Goal: Transaction & Acquisition: Purchase product/service

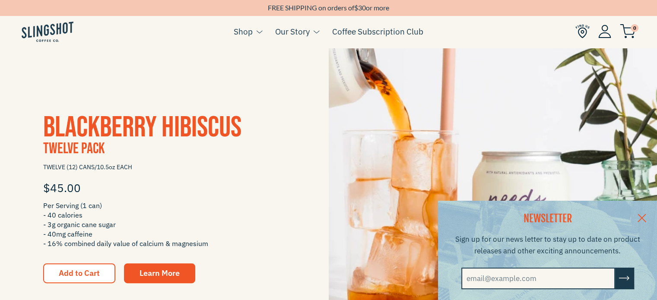
scroll to position [130, 0]
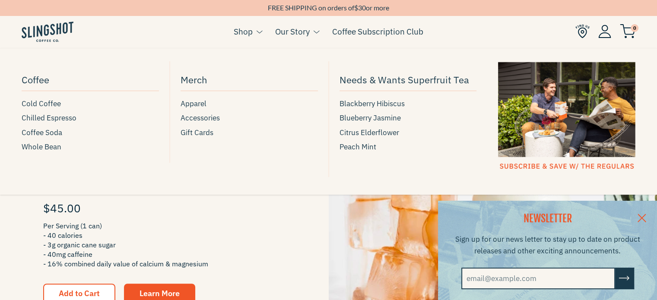
click at [247, 38] on link "Shop" at bounding box center [243, 31] width 19 height 13
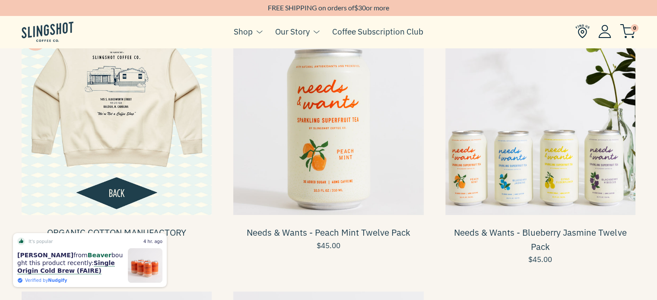
scroll to position [777, 0]
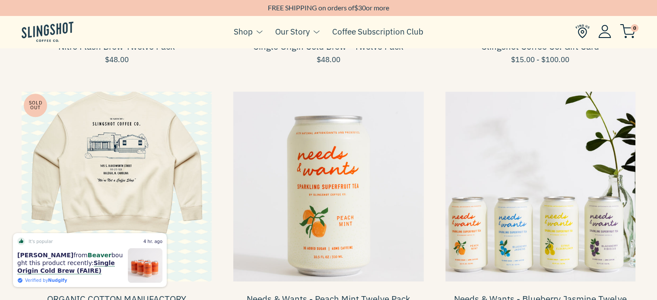
click at [529, 195] on span at bounding box center [540, 187] width 190 height 190
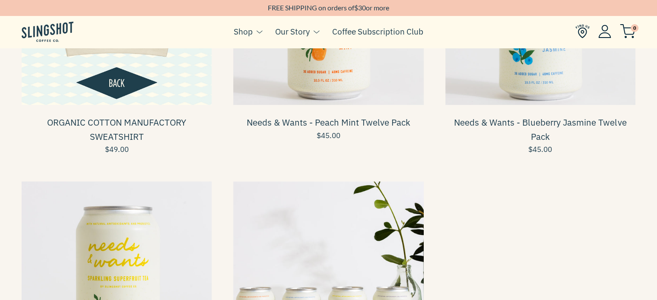
scroll to position [864, 0]
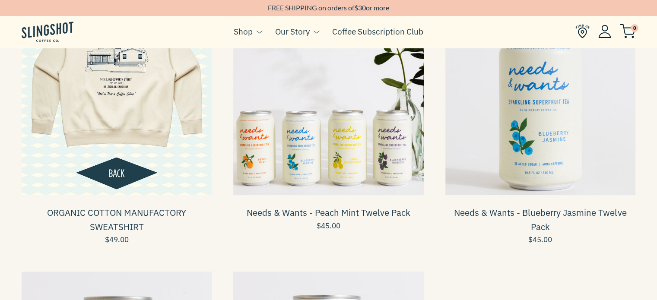
click at [362, 175] on span at bounding box center [328, 100] width 190 height 190
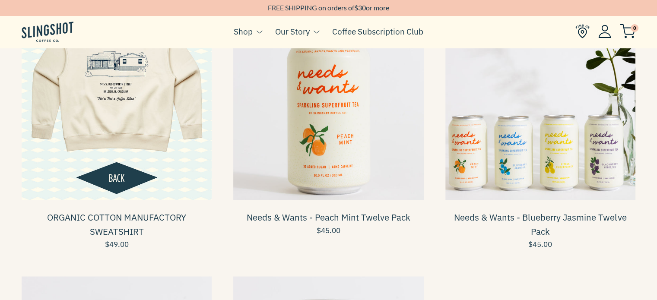
click at [560, 175] on span at bounding box center [540, 105] width 190 height 190
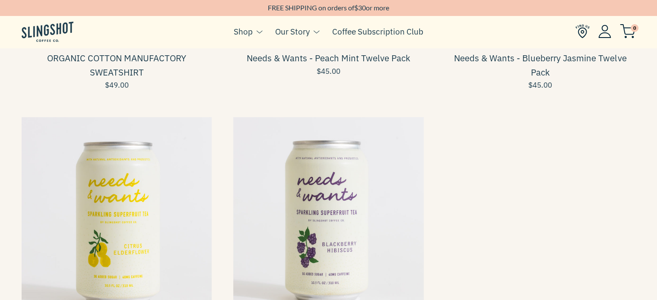
scroll to position [1073, 0]
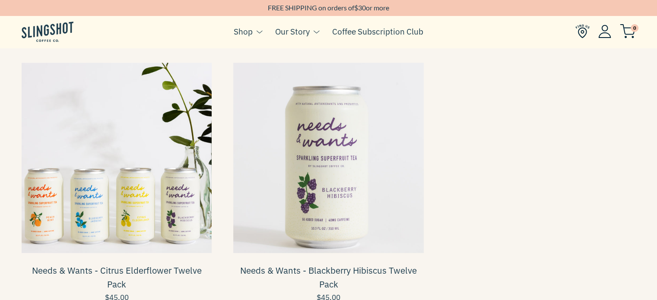
click at [113, 175] on span at bounding box center [117, 158] width 190 height 190
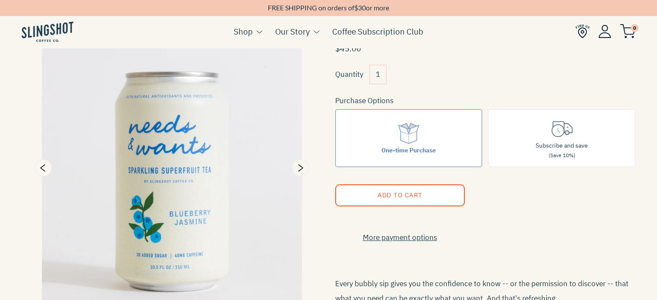
scroll to position [259, 0]
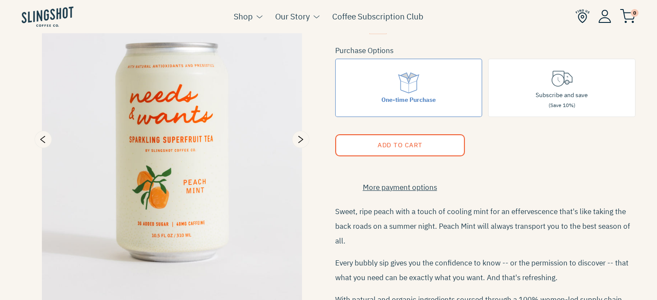
scroll to position [130, 0]
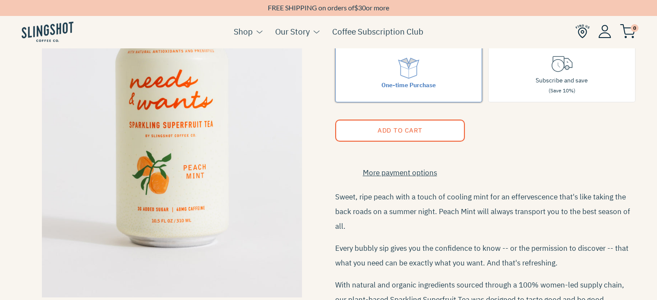
click at [425, 92] on label "One-time Purchase" at bounding box center [408, 73] width 147 height 58
click at [0, 0] on input "One-time Purchase" at bounding box center [0, 0] width 0 height 0
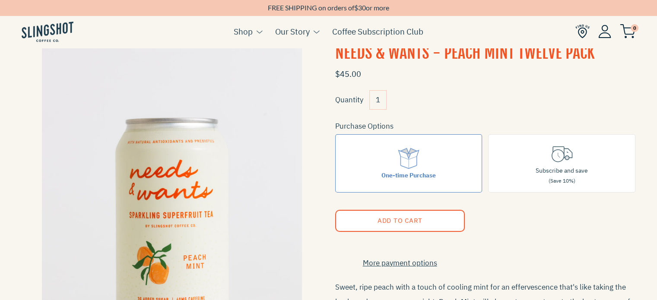
scroll to position [86, 0]
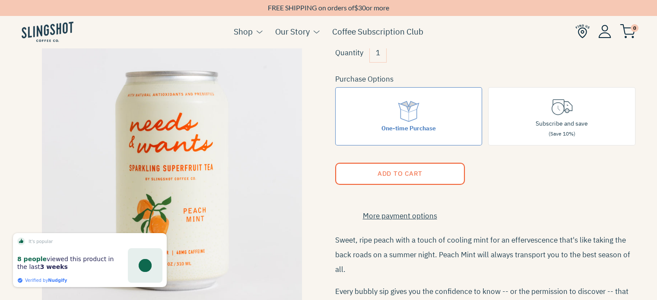
click at [366, 179] on button "Add to Cart" at bounding box center [400, 174] width 130 height 22
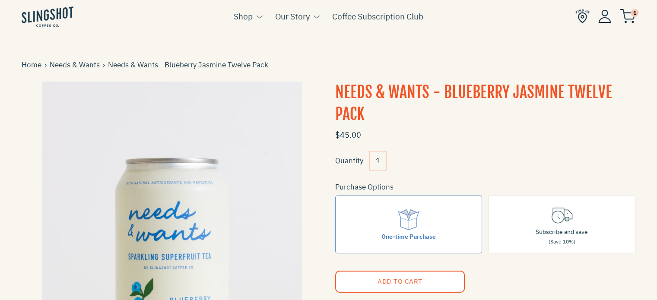
scroll to position [86, 0]
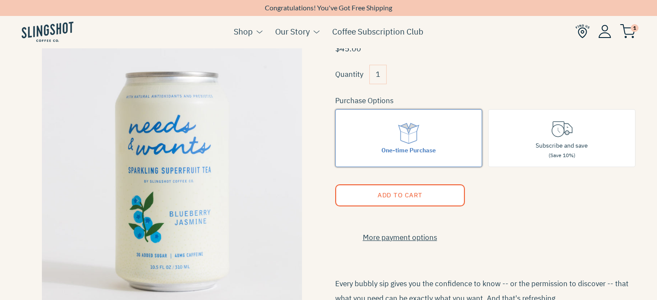
click at [410, 154] on label "One-time Purchase" at bounding box center [408, 138] width 147 height 58
click at [0, 0] on input "One-time Purchase" at bounding box center [0, 0] width 0 height 0
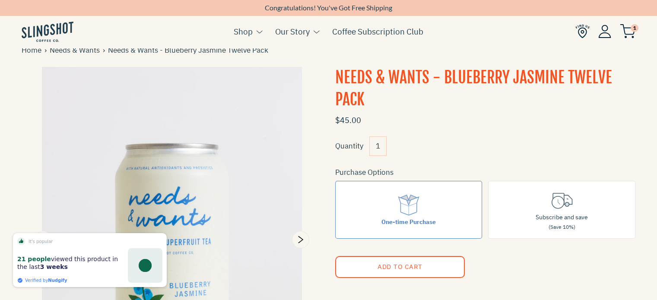
scroll to position [0, 0]
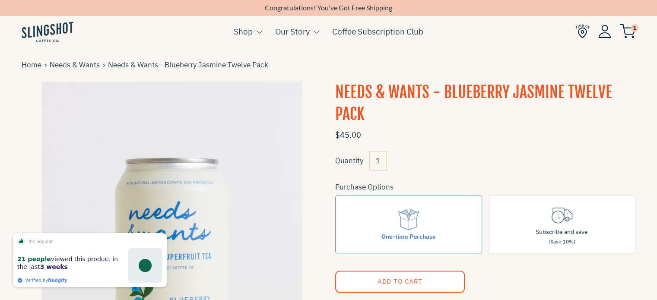
drag, startPoint x: 399, startPoint y: 110, endPoint x: 394, endPoint y: 106, distance: 6.4
click at [394, 106] on h1 "Needs & Wants - Blueberry Jasmine Twelve Pack" at bounding box center [485, 104] width 301 height 44
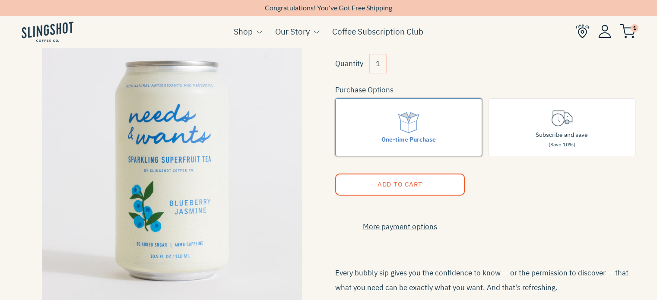
scroll to position [74, 0]
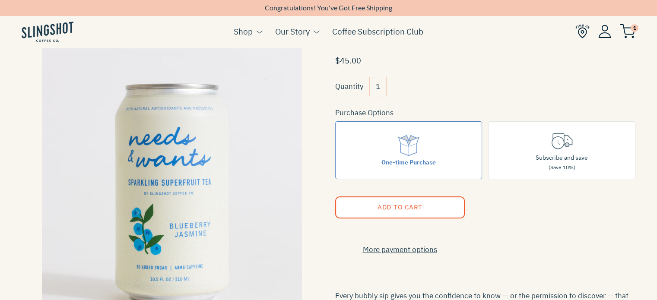
click at [390, 204] on span "Add to Cart" at bounding box center [399, 207] width 45 height 8
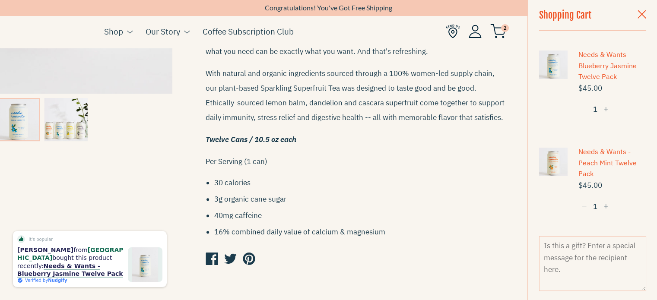
scroll to position [549, 0]
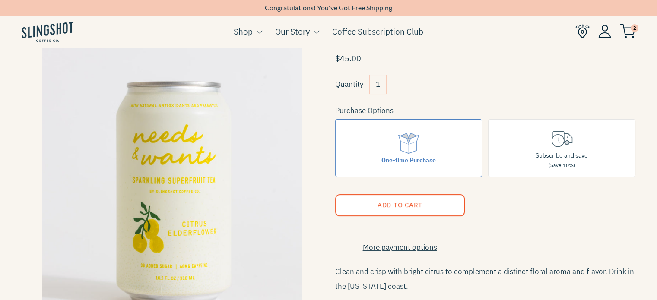
scroll to position [86, 0]
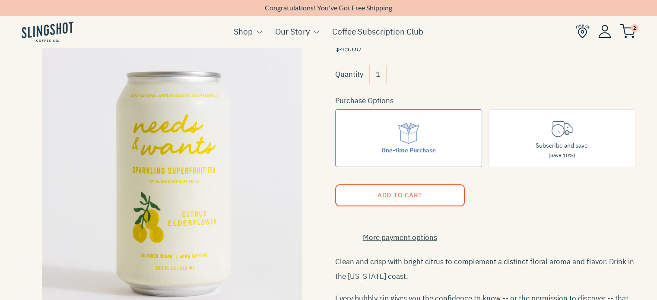
click at [413, 192] on span "Add to Cart" at bounding box center [399, 195] width 45 height 8
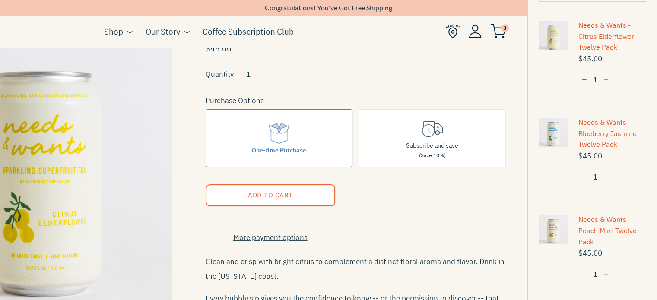
scroll to position [43, 0]
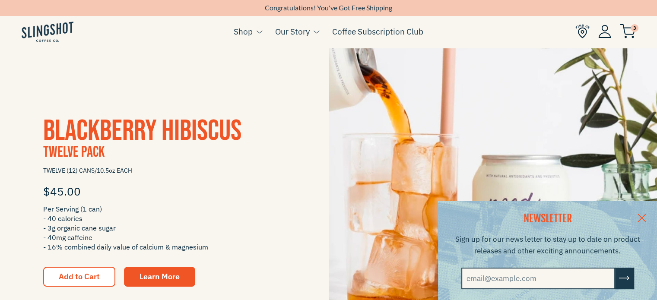
scroll to position [173, 0]
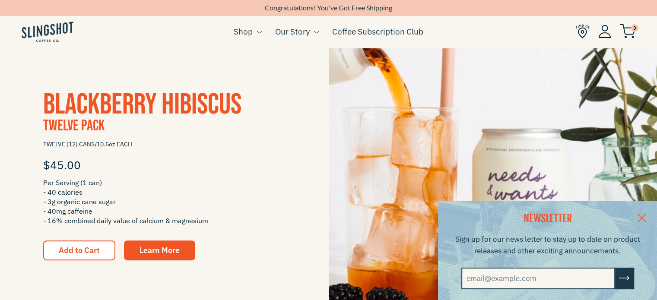
click at [82, 249] on div "NEWSLETTER Sign up for our news letter to stay up to date on product releases a…" at bounding box center [328, 250] width 657 height 99
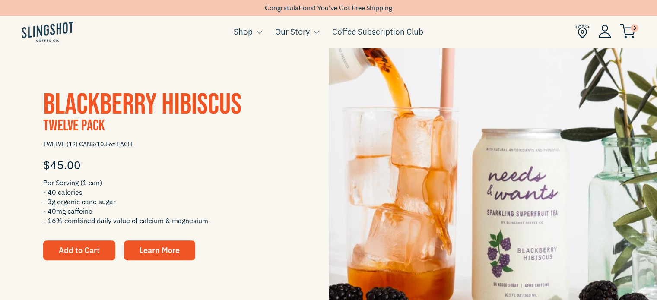
click at [80, 248] on span "Add to Cart" at bounding box center [79, 250] width 41 height 10
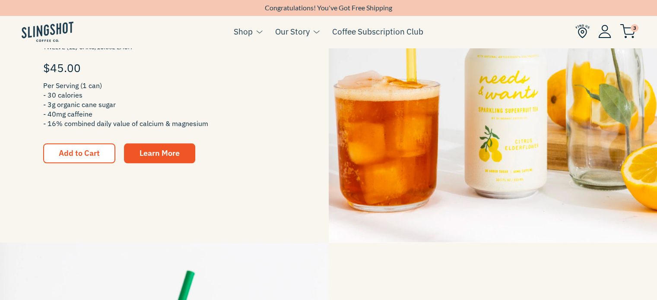
scroll to position [1080, 0]
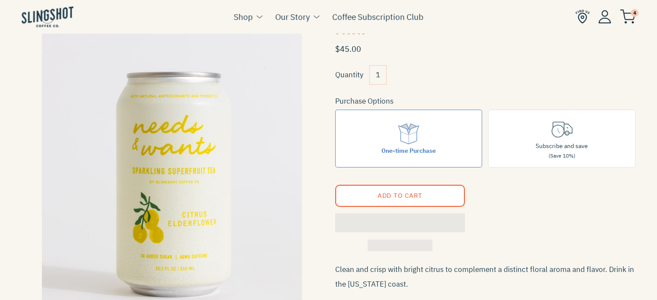
scroll to position [86, 0]
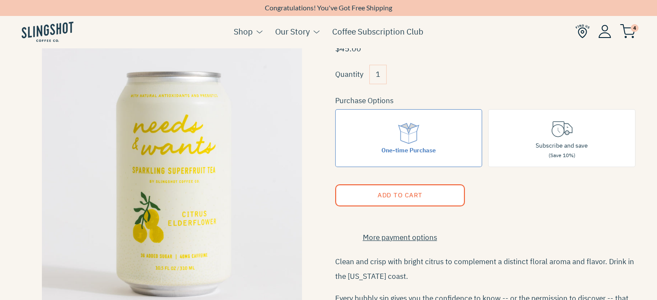
click at [634, 28] on span "4" at bounding box center [635, 28] width 8 height 8
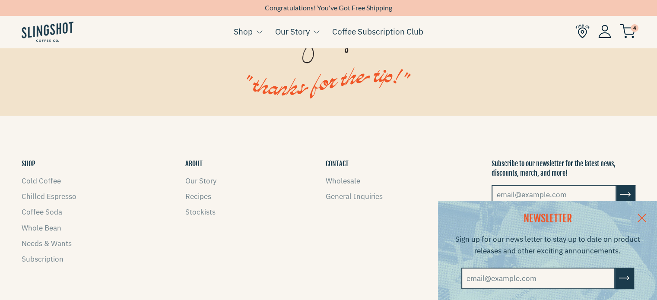
scroll to position [1188, 0]
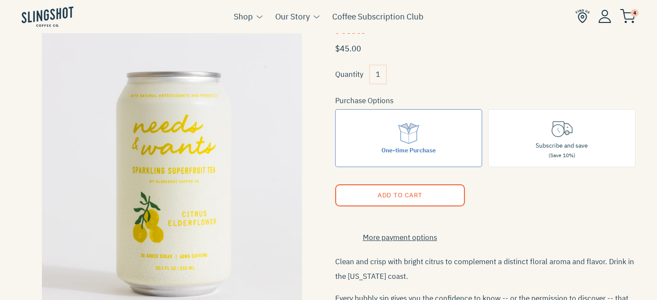
scroll to position [86, 0]
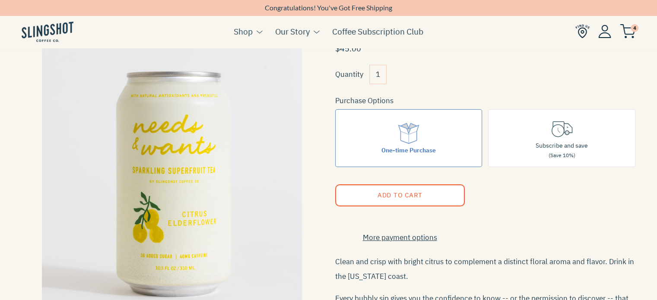
click at [629, 34] on img at bounding box center [628, 31] width 16 height 14
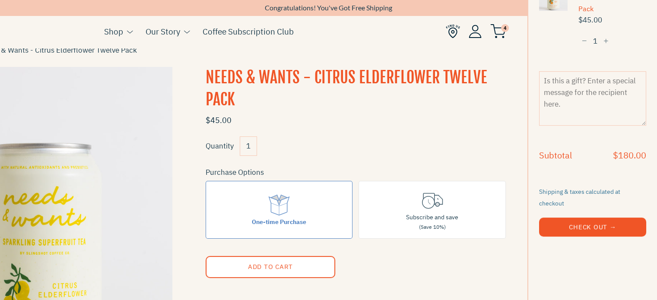
scroll to position [0, 0]
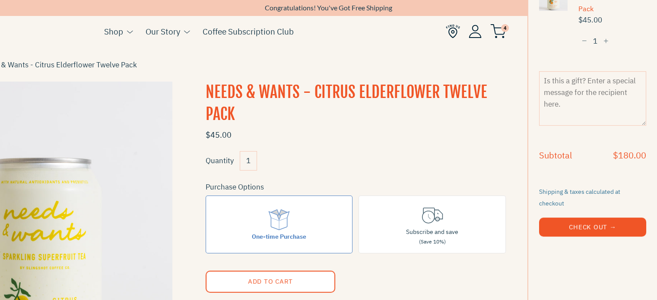
click at [583, 218] on button "Check Out →" at bounding box center [592, 227] width 107 height 19
